Goal: Information Seeking & Learning: Check status

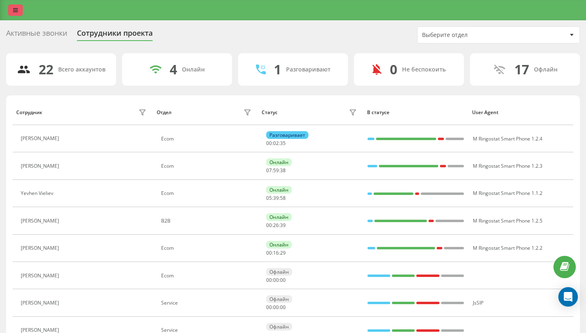
click at [19, 14] on link at bounding box center [15, 9] width 15 height 11
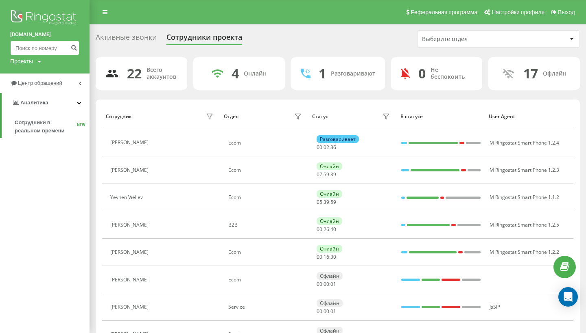
click at [41, 46] on input at bounding box center [44, 48] width 69 height 15
paste input "380972895481"
type input "380972895481"
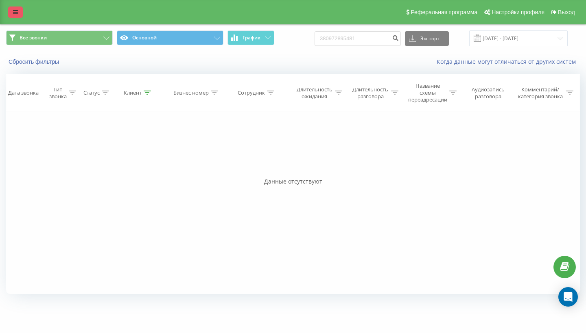
click at [16, 18] on link at bounding box center [15, 12] width 15 height 11
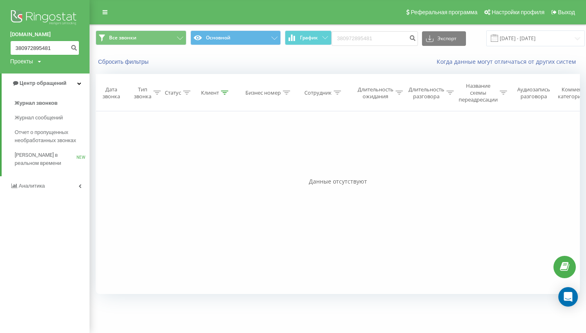
click at [61, 48] on input "380972895481" at bounding box center [44, 48] width 69 height 15
paste input "0"
type input "380972895480"
